Goal: Information Seeking & Learning: Learn about a topic

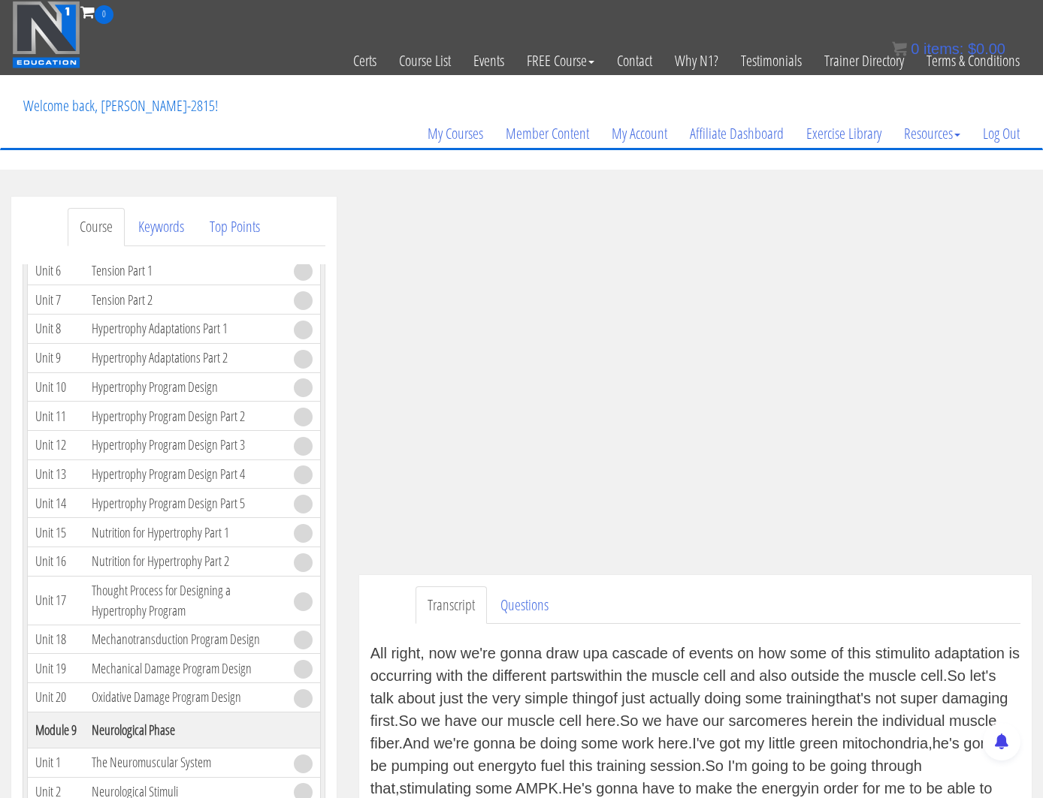
scroll to position [196, 0]
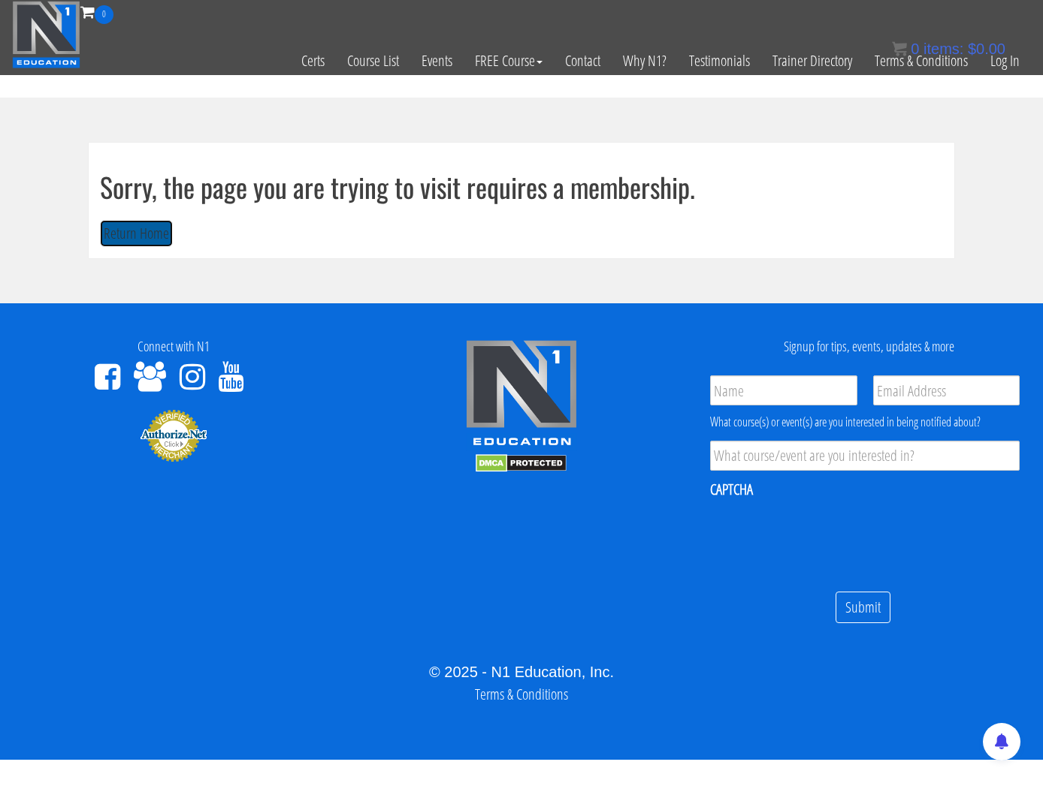
click at [150, 225] on button "Return Home" at bounding box center [136, 234] width 73 height 28
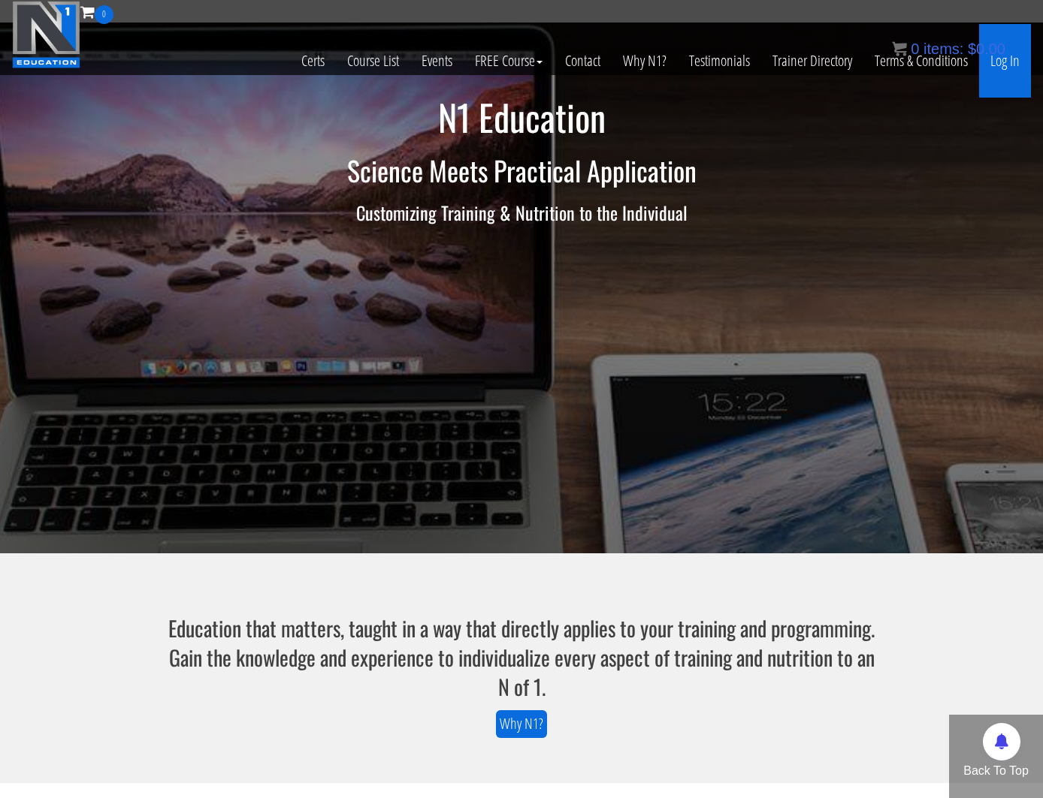
click at [998, 62] on link "Log In" at bounding box center [1005, 61] width 52 height 74
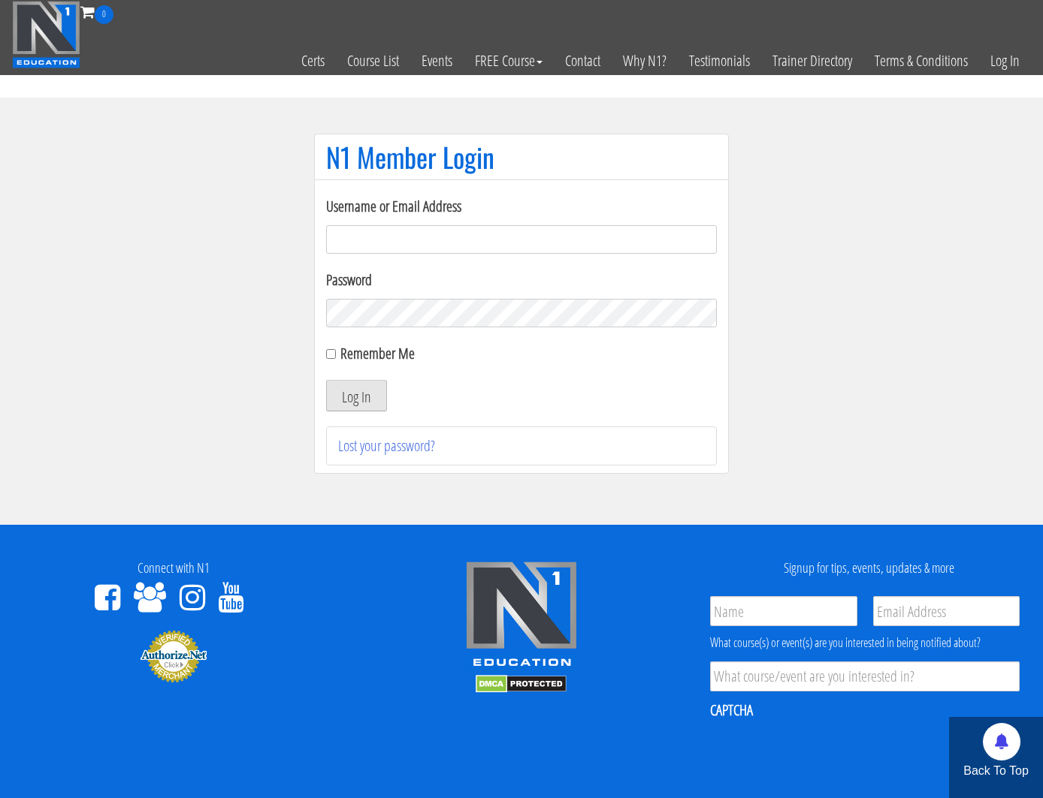
type input "kortney.[PERSON_NAME]-2815"
click at [356, 400] on button "Log In" at bounding box center [356, 396] width 61 height 32
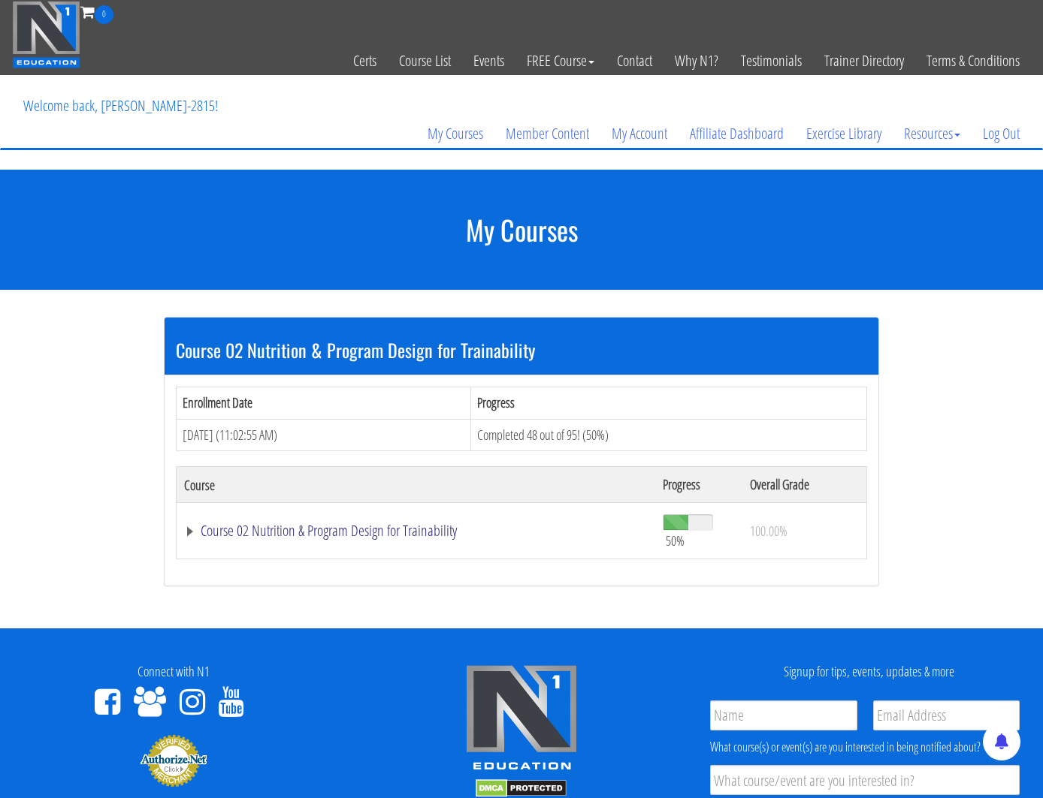
click at [250, 529] on link "Course 02 Nutrition & Program Design for Trainability" at bounding box center [415, 531] width 463 height 15
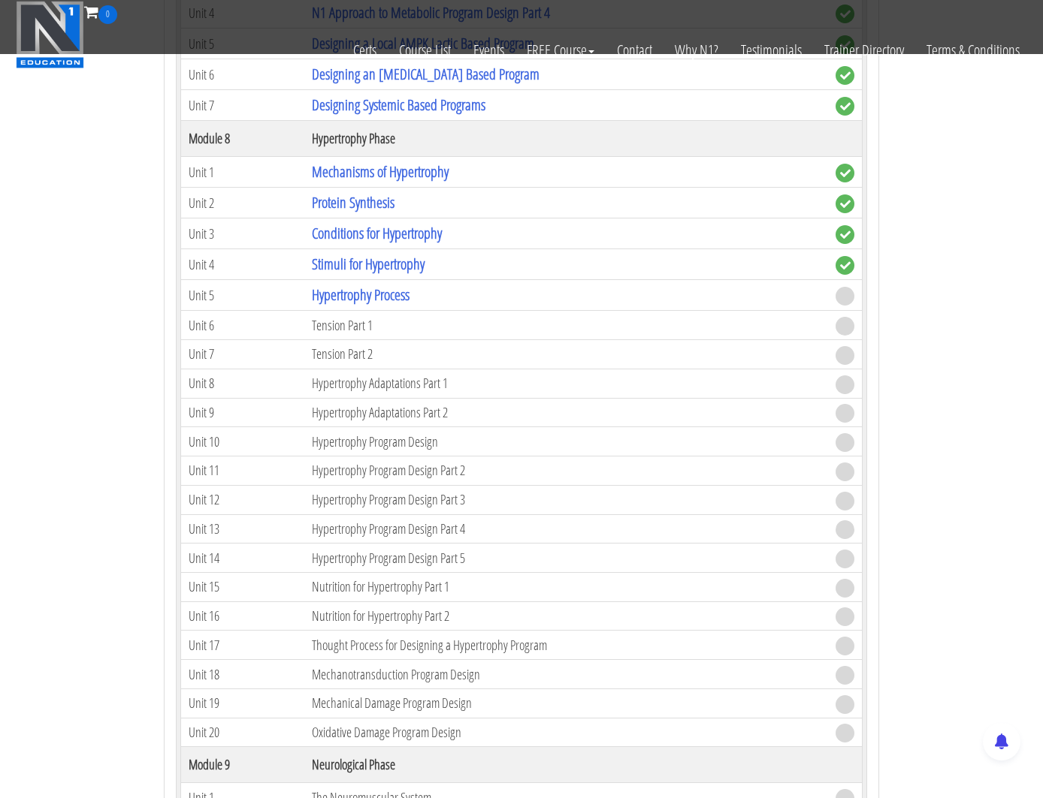
scroll to position [1838, 0]
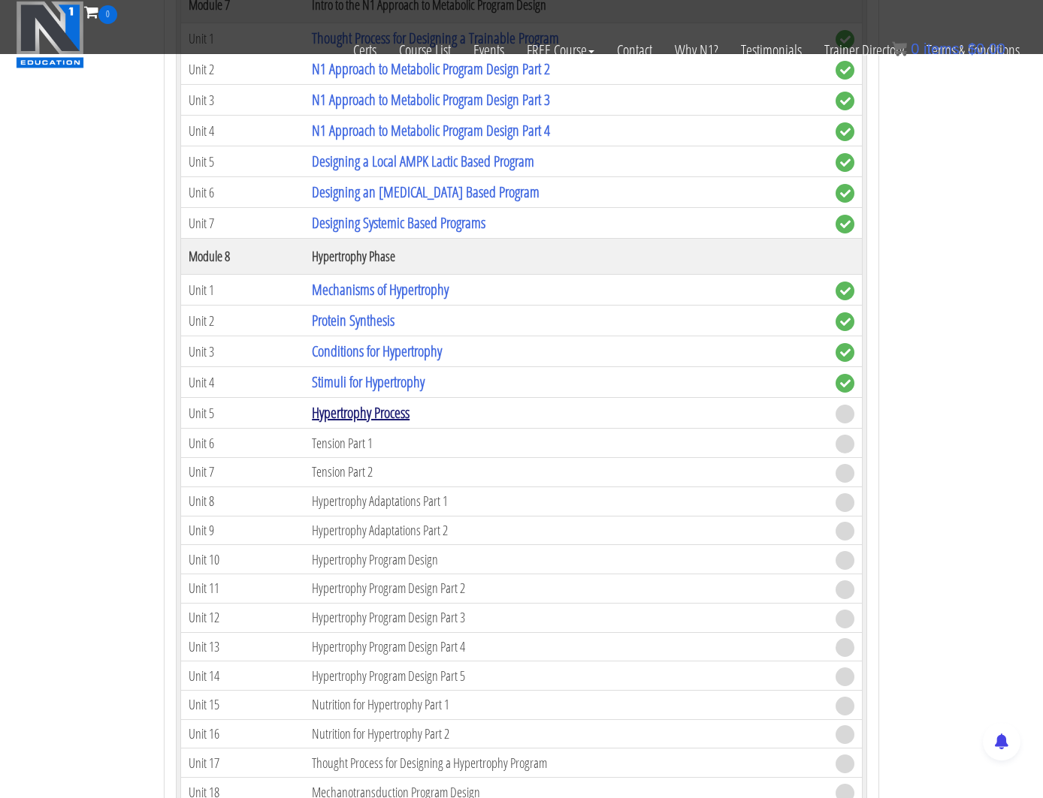
click at [355, 415] on link "Hypertrophy Process" at bounding box center [361, 413] width 98 height 20
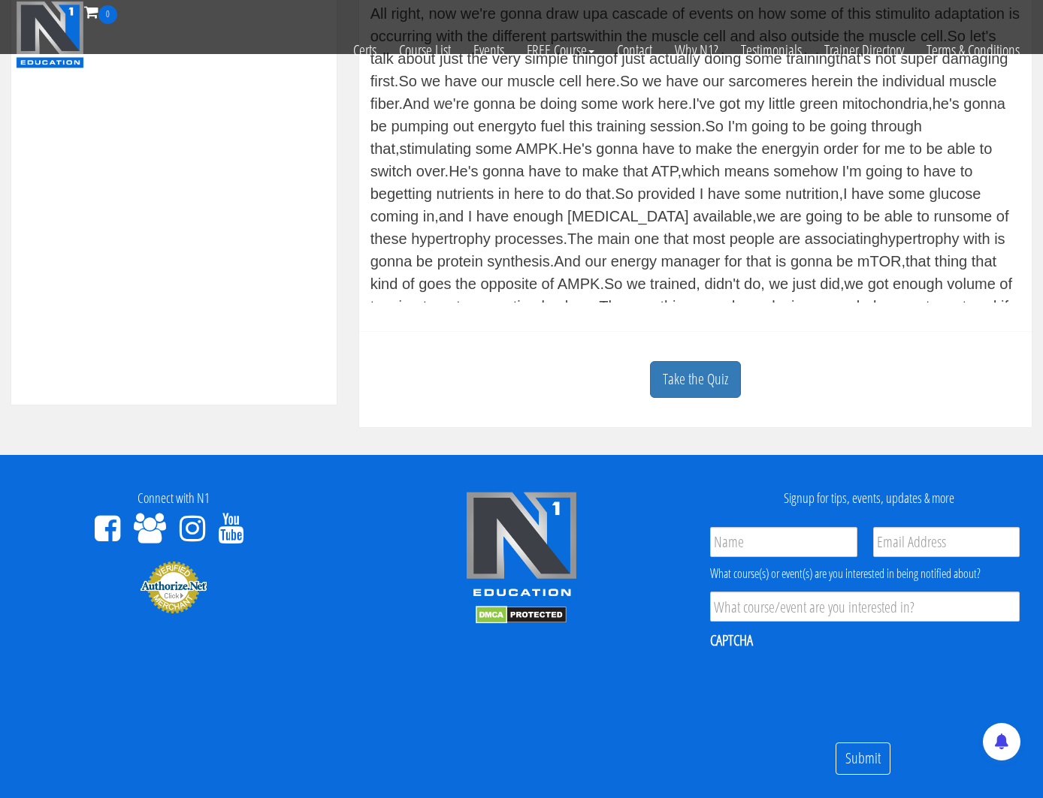
scroll to position [593, 0]
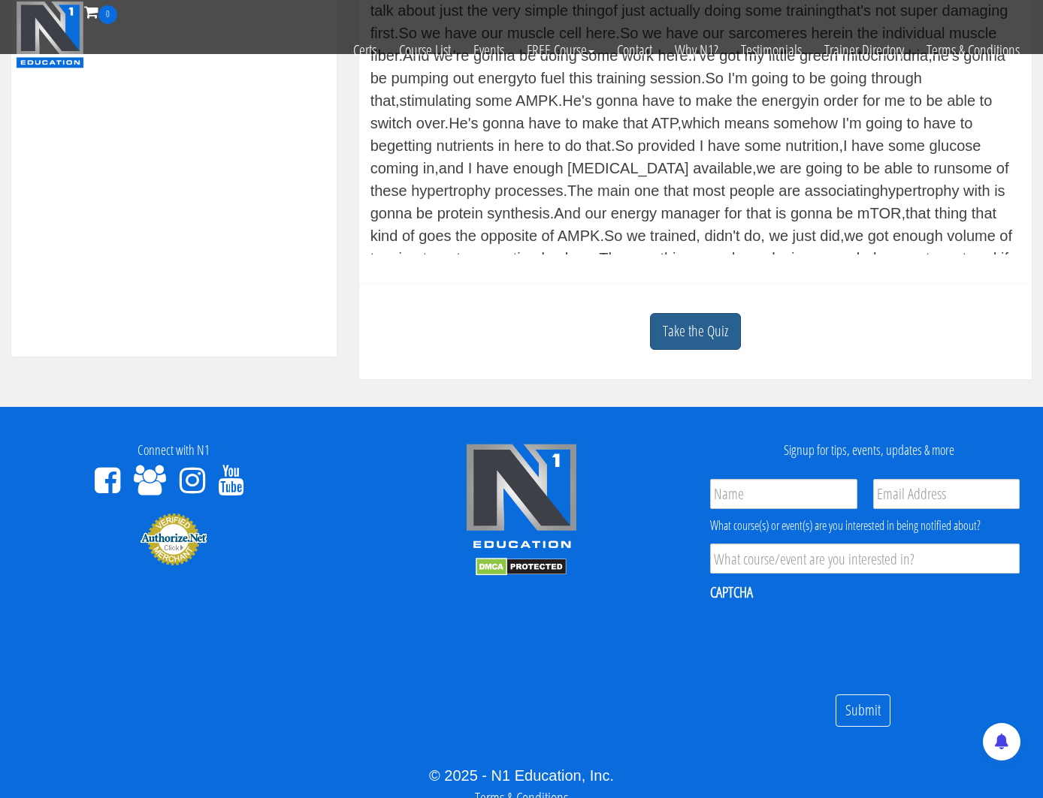
click at [693, 329] on link "Take the Quiz" at bounding box center [695, 331] width 91 height 37
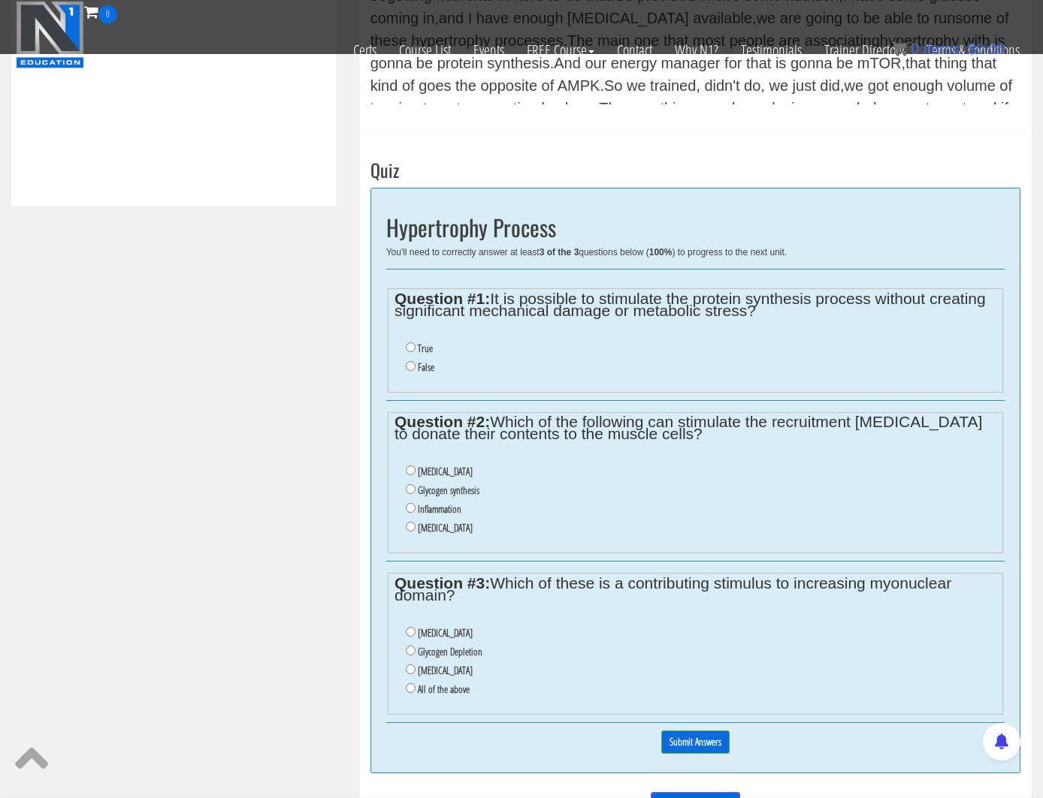
scroll to position [743, 0]
click at [414, 365] on li "False" at bounding box center [701, 368] width 590 height 19
click at [407, 367] on input "False" at bounding box center [411, 367] width 10 height 10
radio input "true"
click at [412, 346] on input "True" at bounding box center [411, 348] width 10 height 10
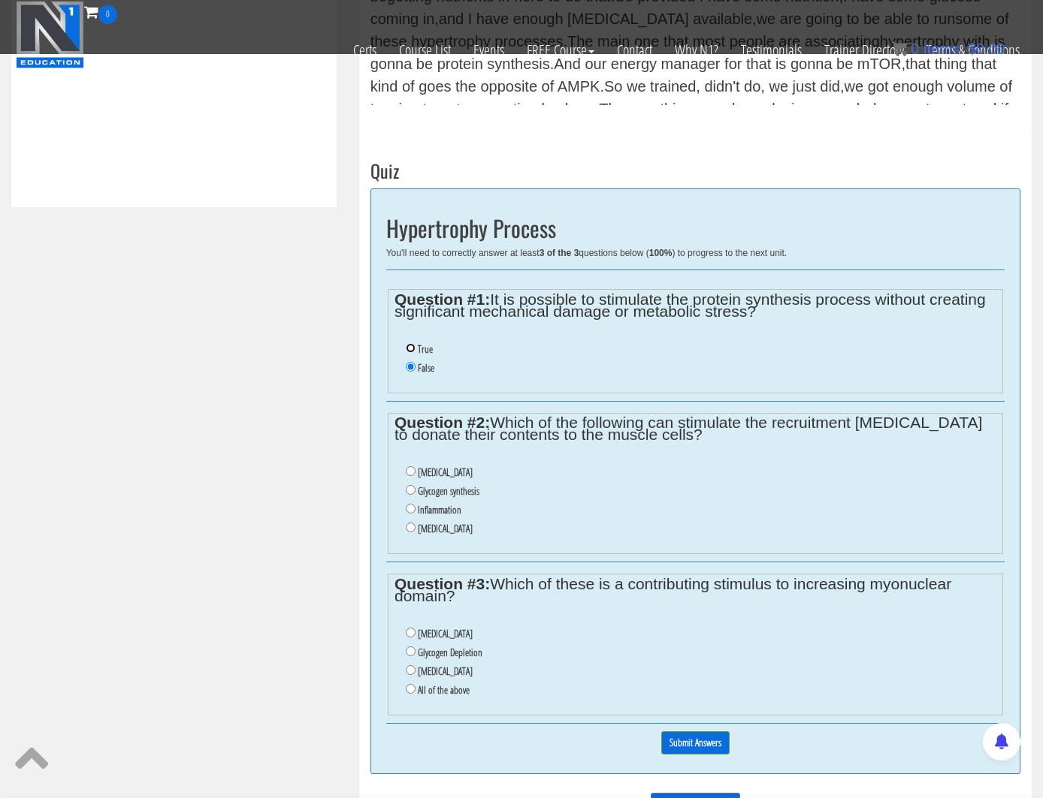
radio input "true"
click at [411, 370] on input "False" at bounding box center [411, 367] width 10 height 10
radio input "true"
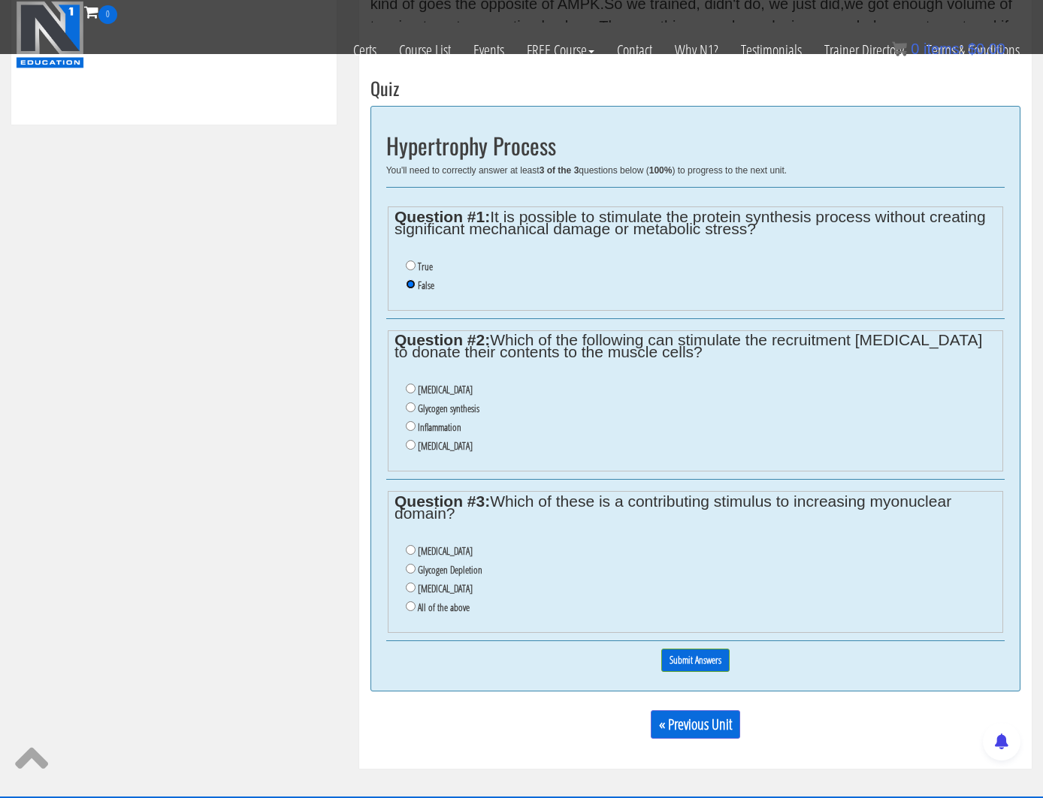
scroll to position [826, 0]
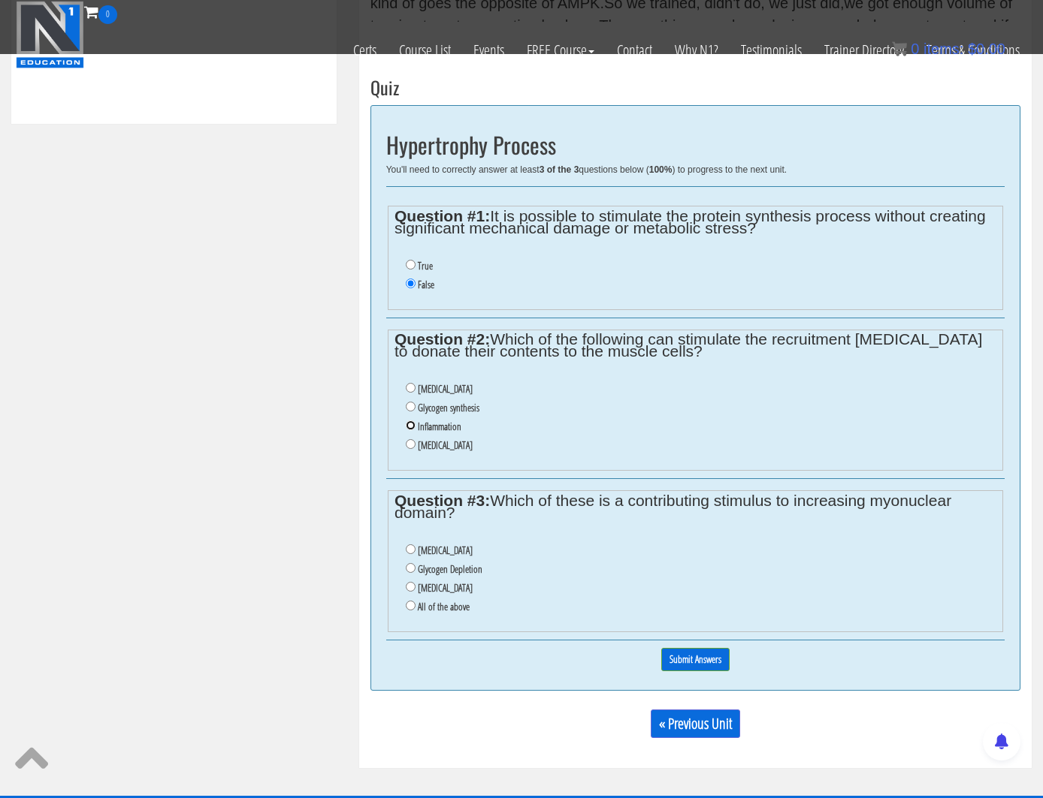
click at [410, 430] on input "Inflammation" at bounding box center [411, 426] width 10 height 10
radio input "true"
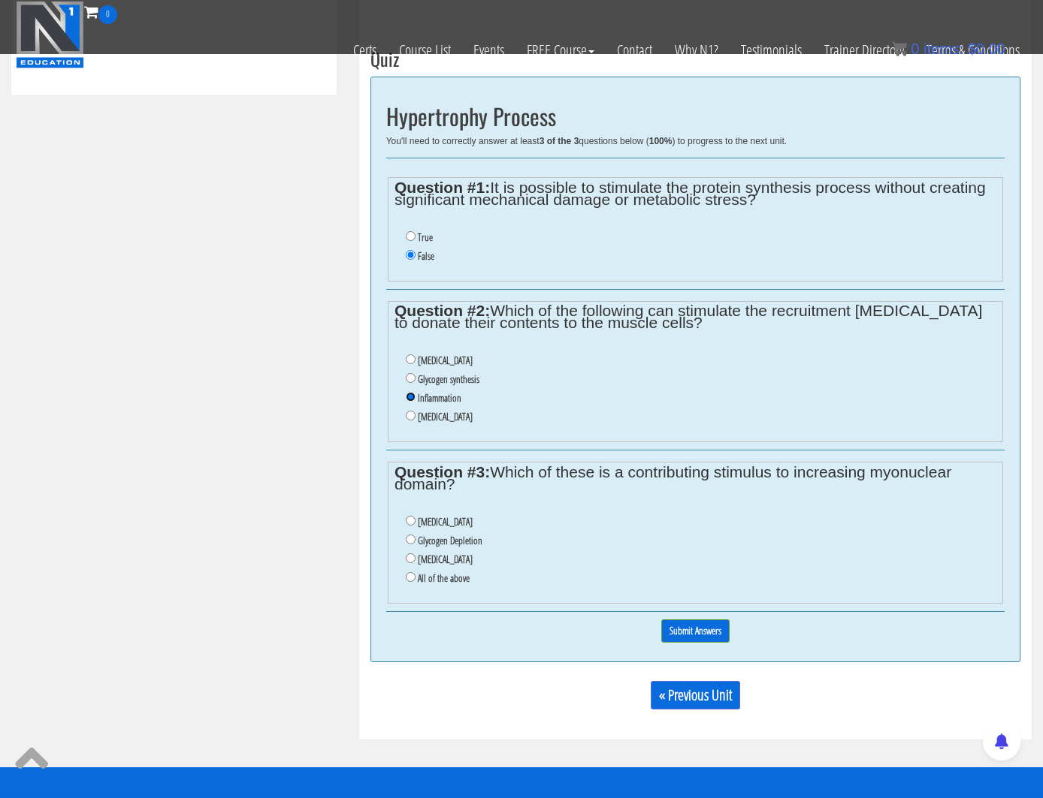
scroll to position [858, 0]
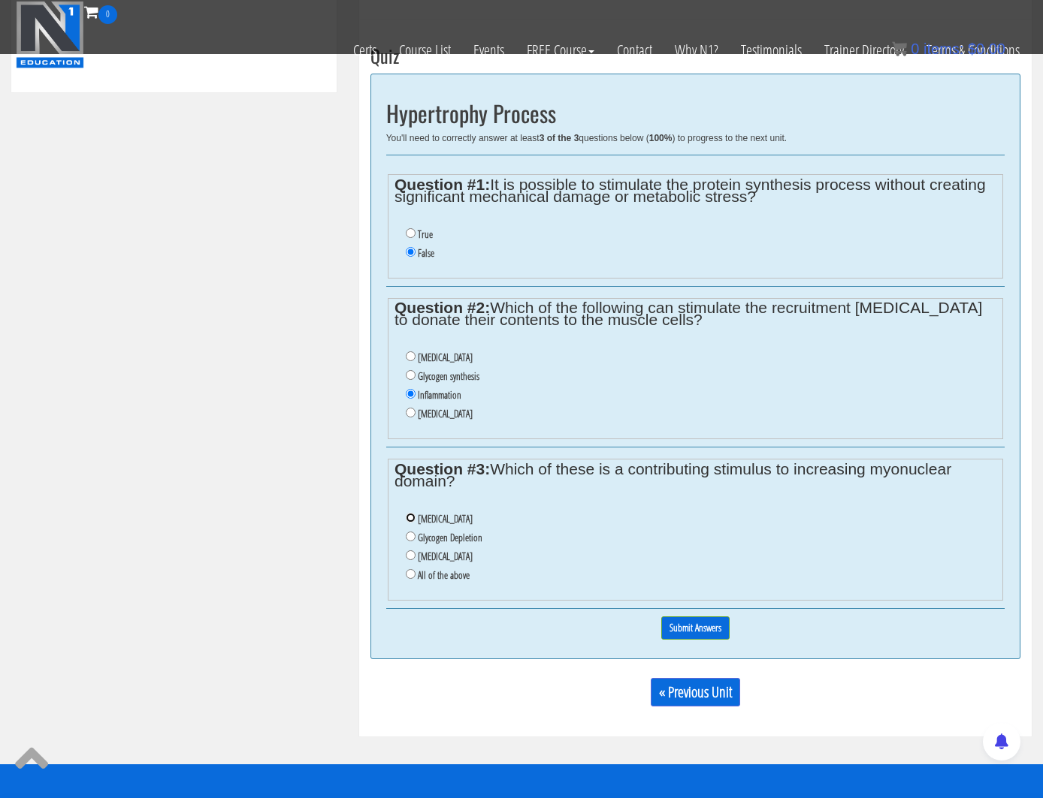
click at [412, 517] on input "[MEDICAL_DATA]" at bounding box center [411, 518] width 10 height 10
radio input "true"
click at [684, 629] on input "Submit Answers" at bounding box center [695, 628] width 68 height 23
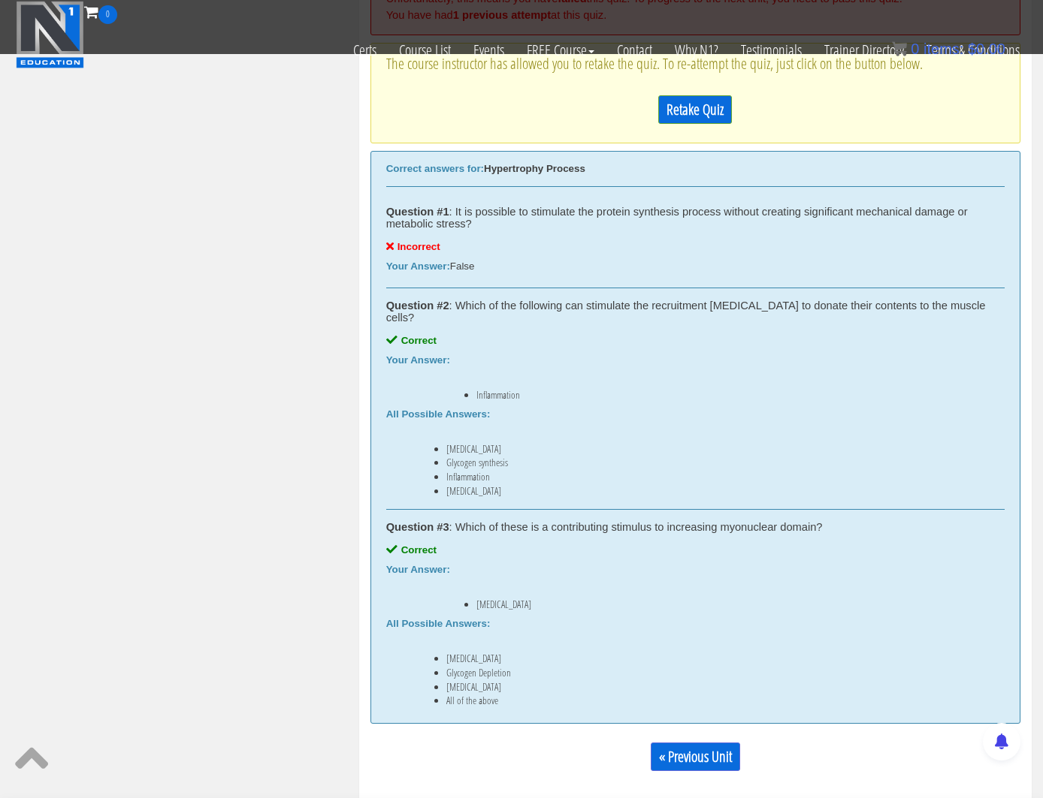
scroll to position [975, 0]
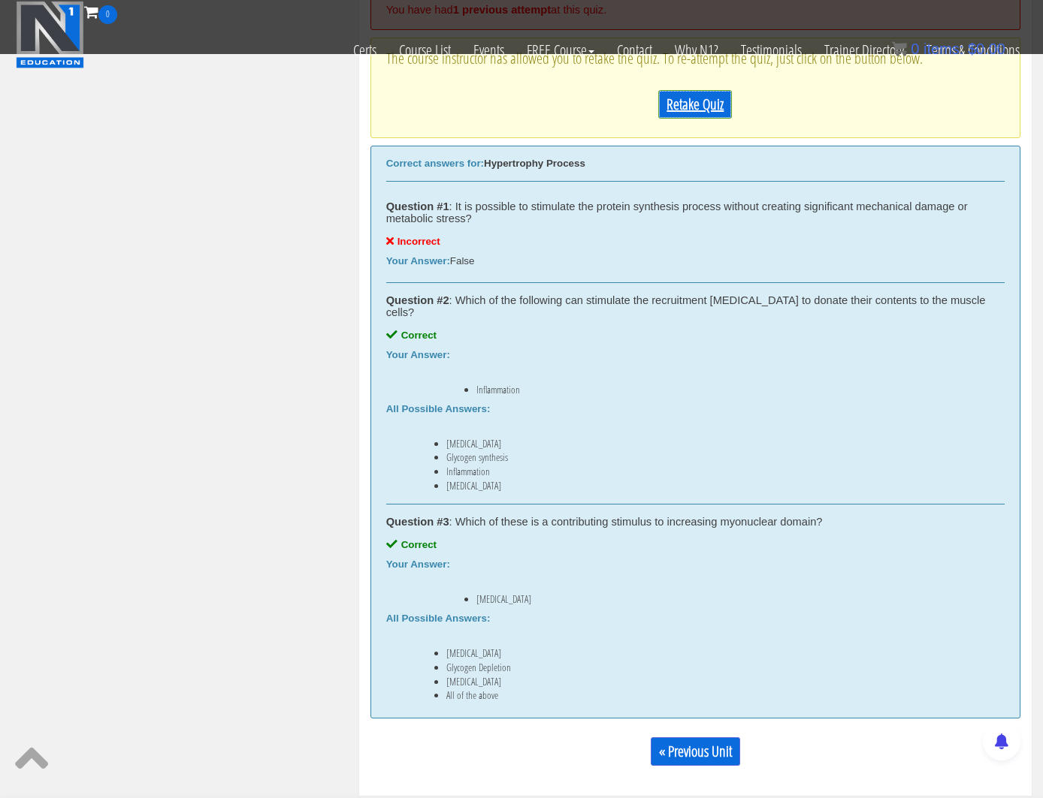
click at [711, 109] on link "Retake Quiz" at bounding box center [695, 104] width 74 height 29
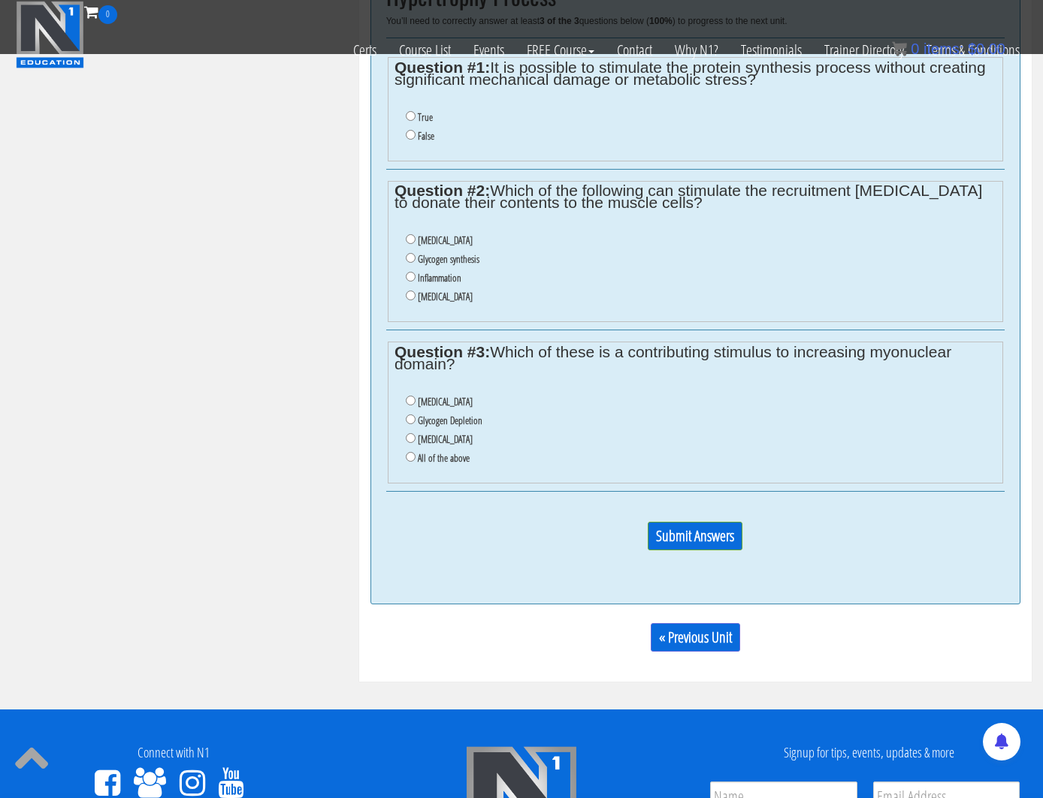
scroll to position [851, 0]
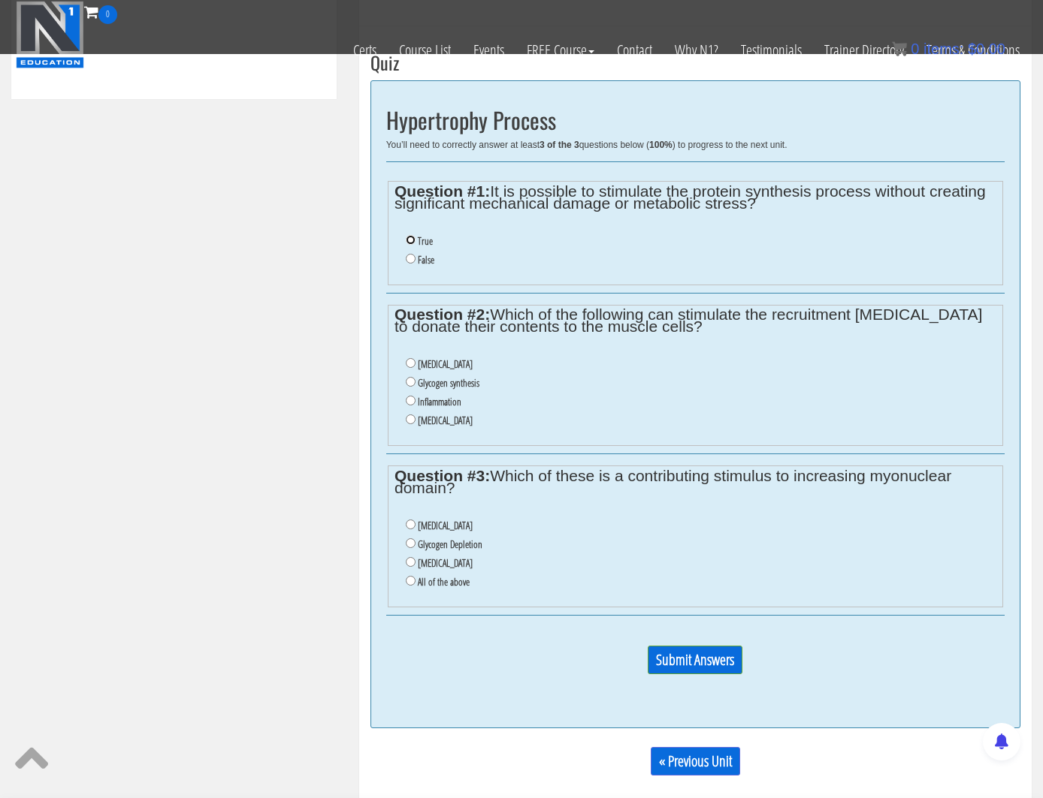
click at [411, 237] on input "True" at bounding box center [411, 240] width 10 height 10
radio input "true"
click at [411, 409] on li "Inflammation" at bounding box center [701, 402] width 590 height 19
click at [411, 405] on input "Inflammation" at bounding box center [411, 401] width 10 height 10
radio input "true"
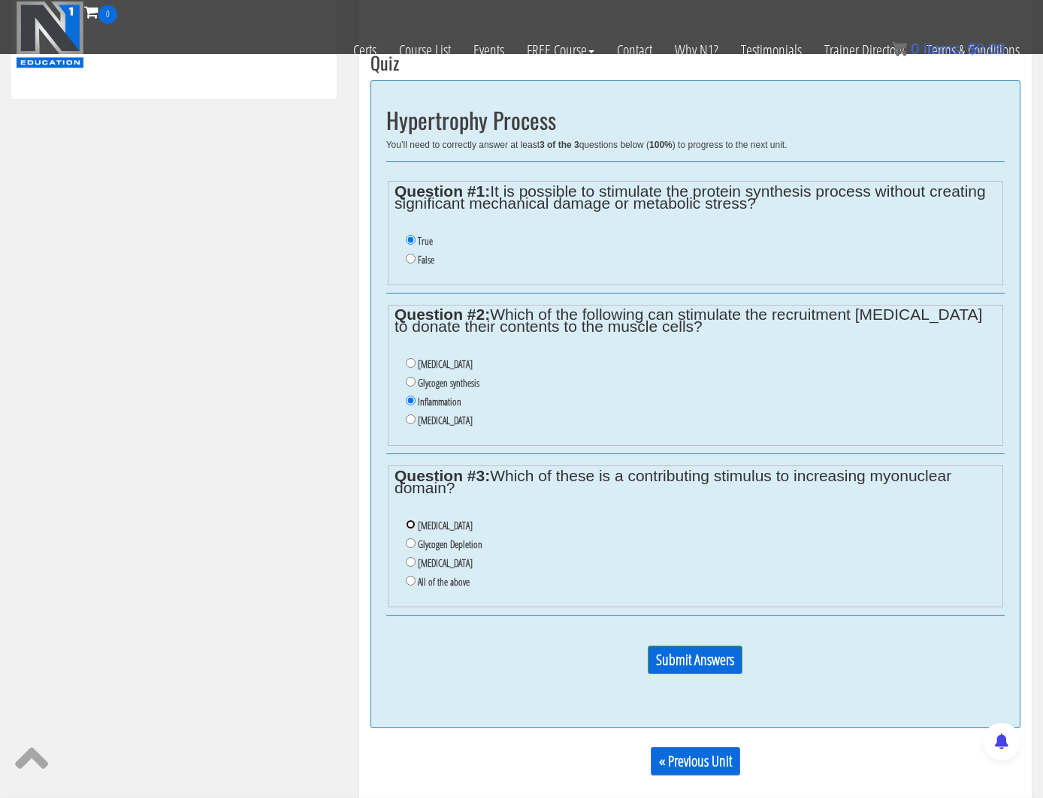
click at [409, 524] on input "[MEDICAL_DATA]" at bounding box center [411, 525] width 10 height 10
radio input "true"
click at [691, 666] on input "Submit Answers" at bounding box center [694, 660] width 95 height 29
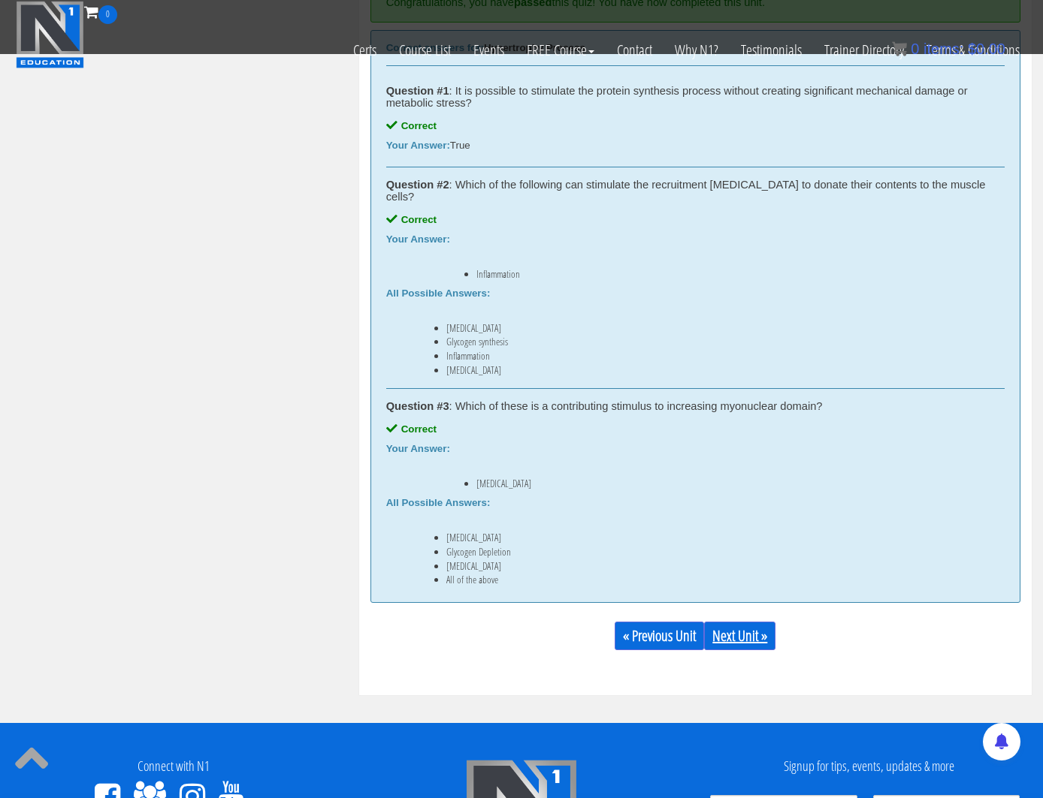
scroll to position [1033, 0]
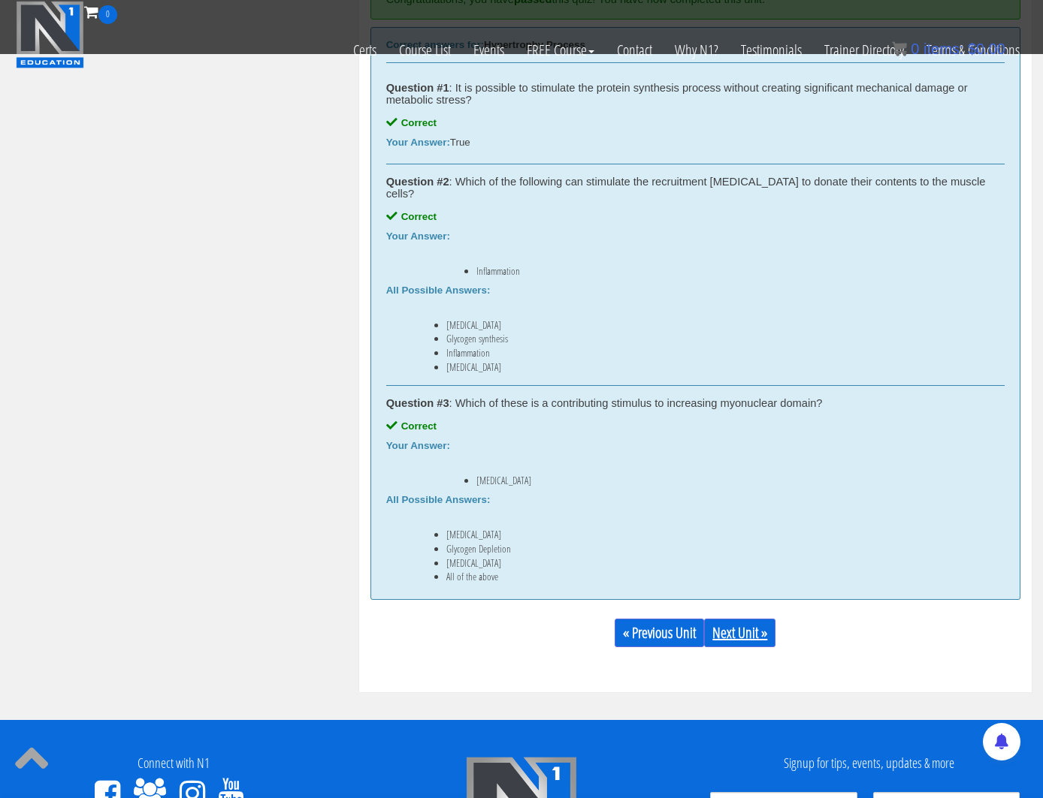
click at [731, 631] on link "Next Unit »" at bounding box center [739, 633] width 71 height 29
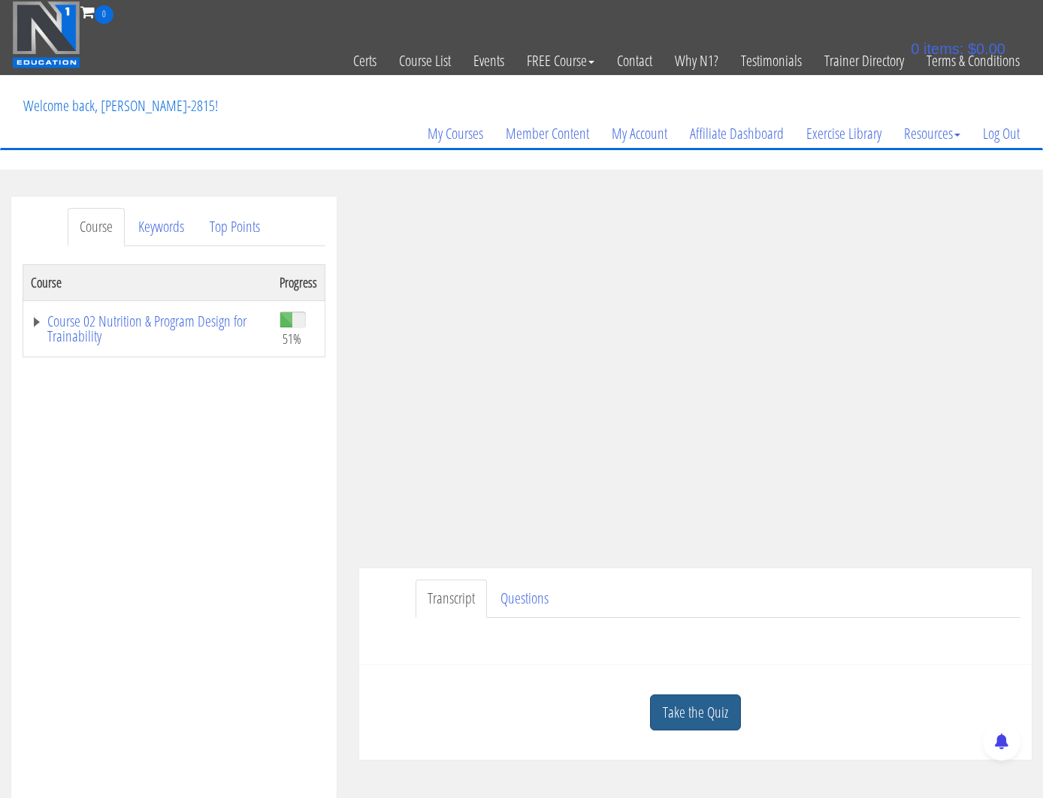
click at [679, 700] on link "Take the Quiz" at bounding box center [695, 713] width 91 height 37
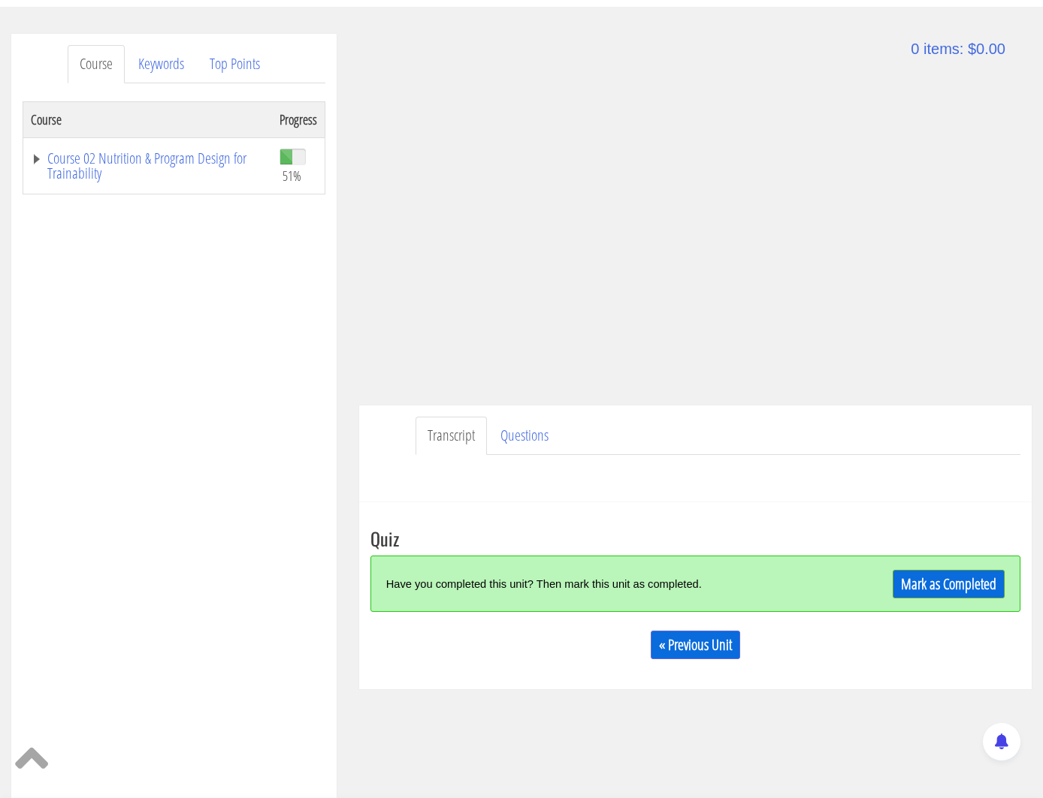
scroll to position [171, 0]
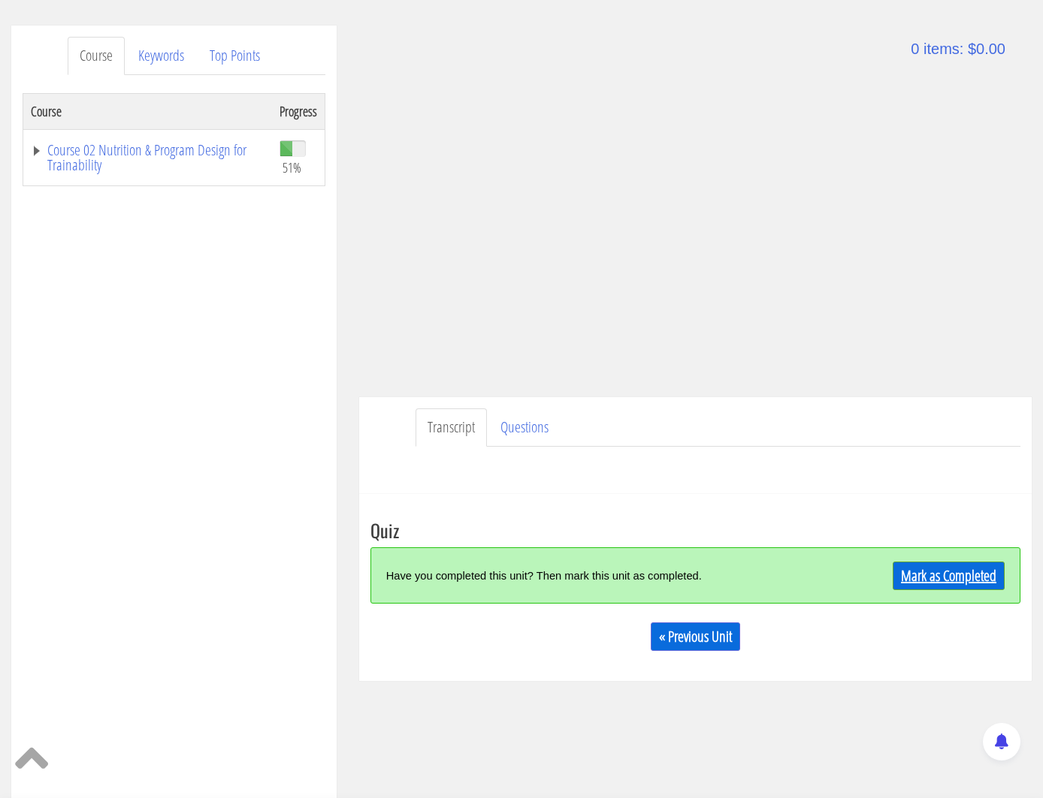
click at [933, 582] on link "Mark as Completed" at bounding box center [948, 576] width 112 height 29
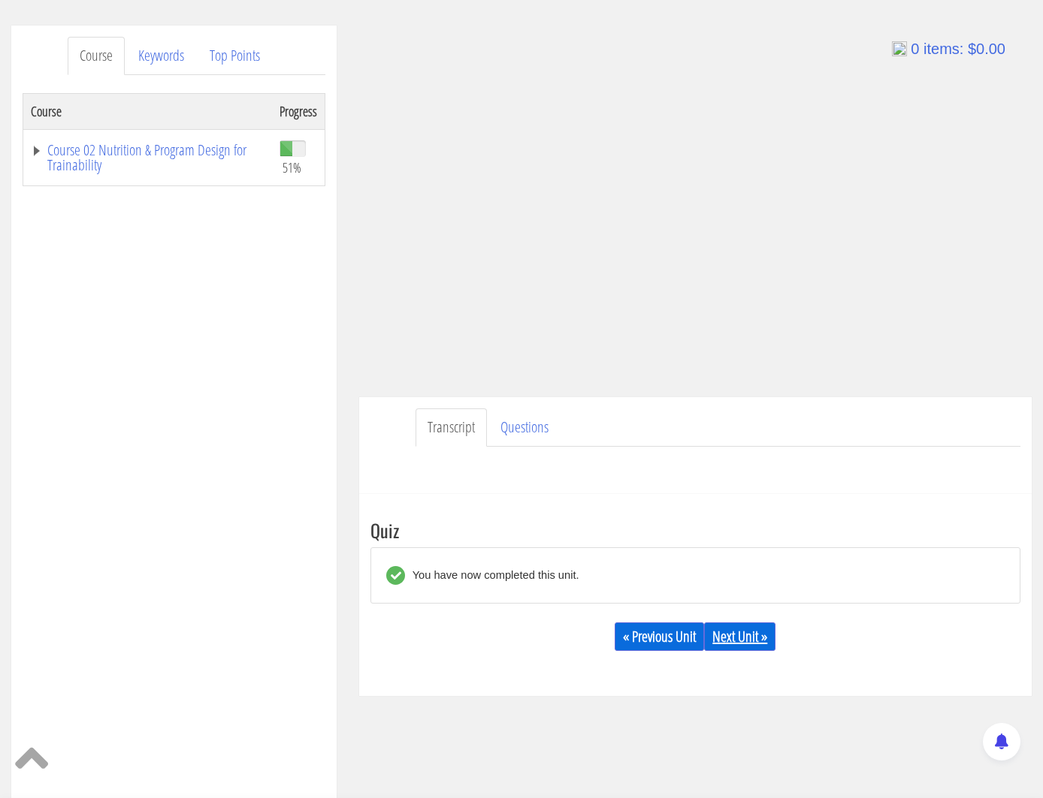
click at [747, 632] on link "Next Unit »" at bounding box center [739, 637] width 71 height 29
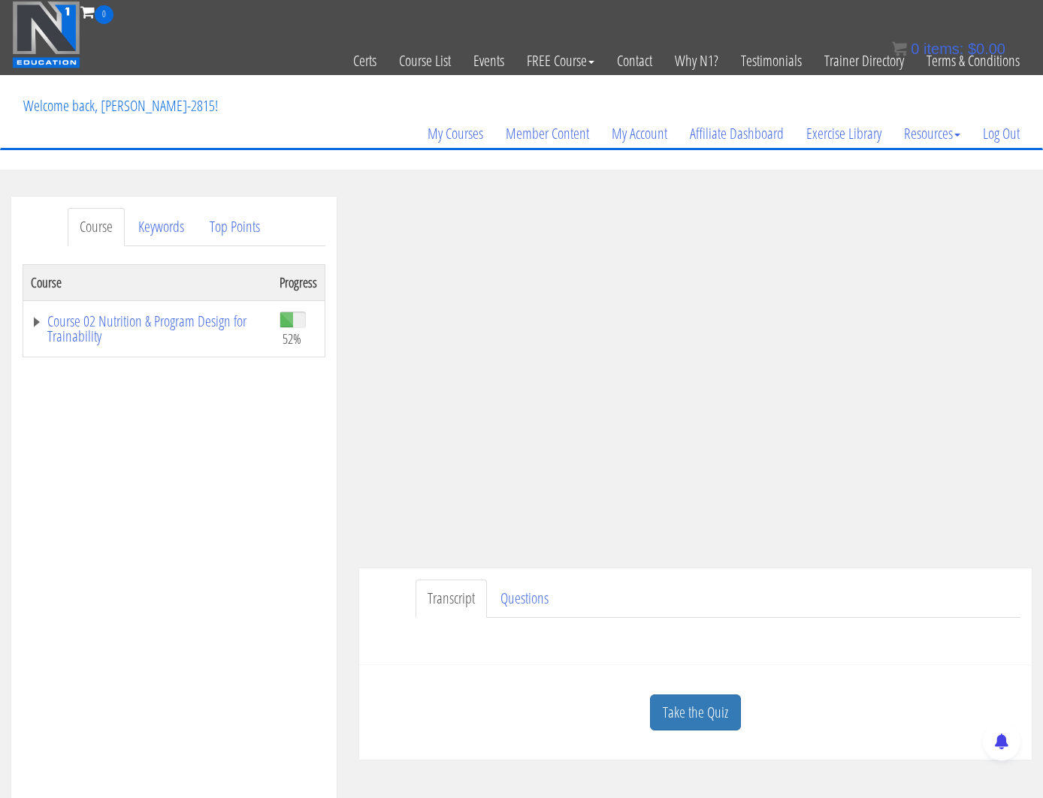
click at [103, 228] on link "Course" at bounding box center [96, 227] width 57 height 38
click at [449, 135] on link "My Courses" at bounding box center [455, 134] width 78 height 72
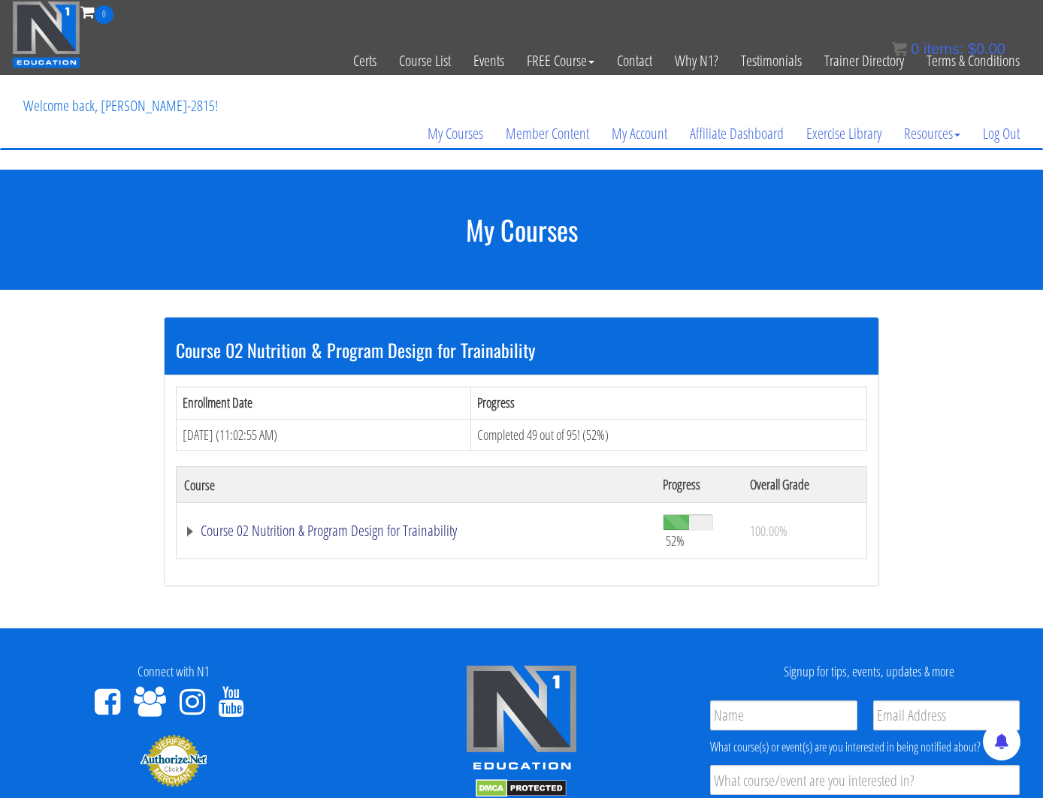
click at [321, 534] on link "Course 02 Nutrition & Program Design for Trainability" at bounding box center [415, 531] width 463 height 15
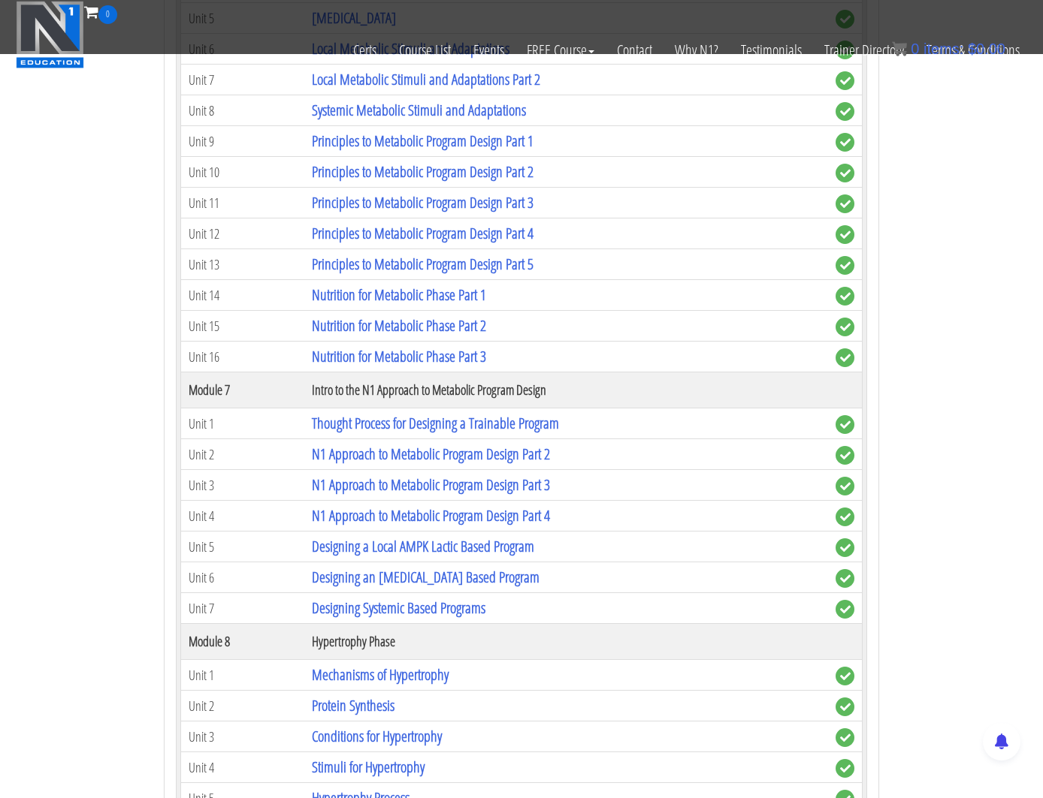
scroll to position [1463, 0]
